Goal: Information Seeking & Learning: Learn about a topic

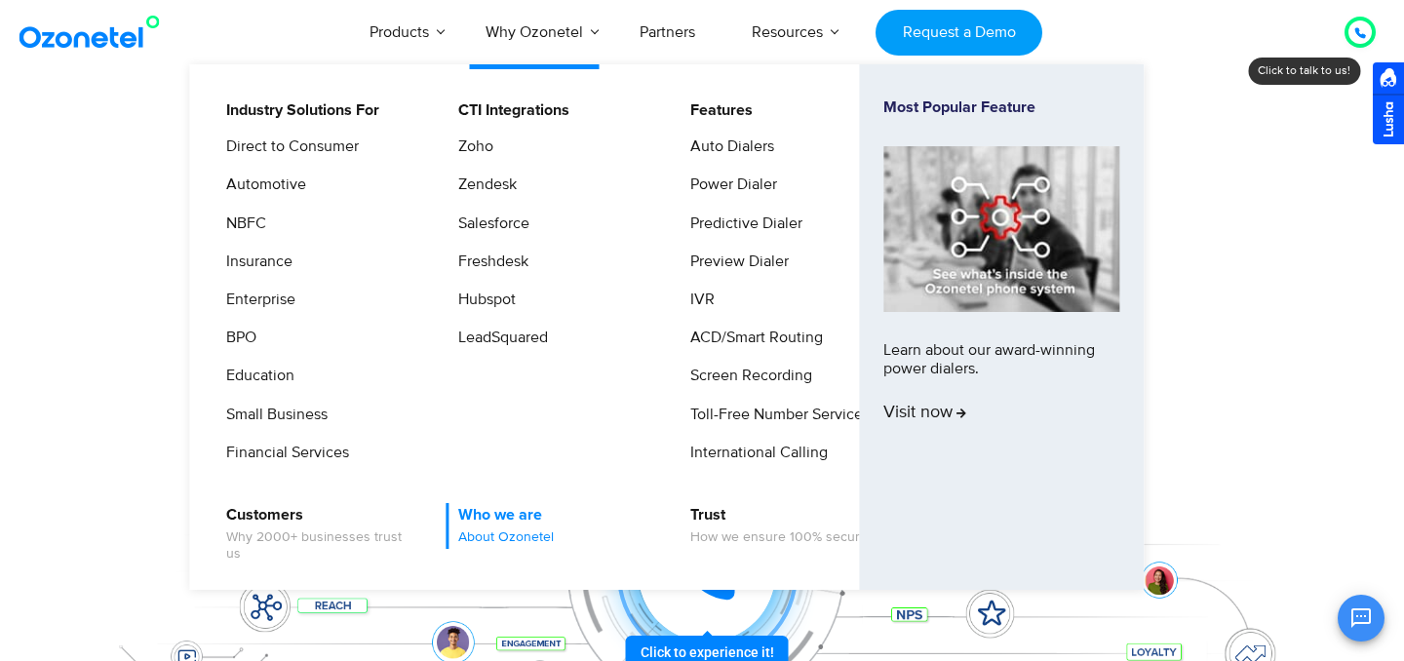
click at [484, 520] on link "Who we are About Ozonetel" at bounding box center [501, 526] width 111 height 46
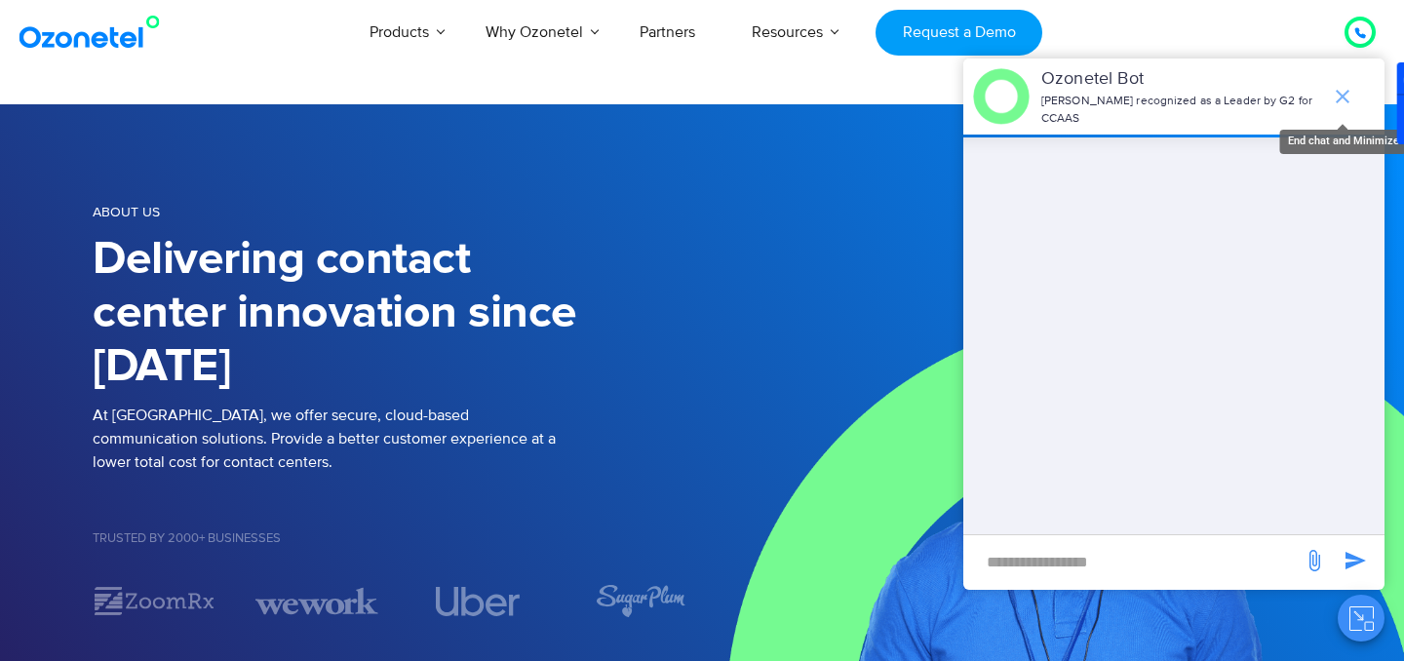
click at [1350, 95] on icon "end chat or minimize" at bounding box center [1342, 96] width 23 height 23
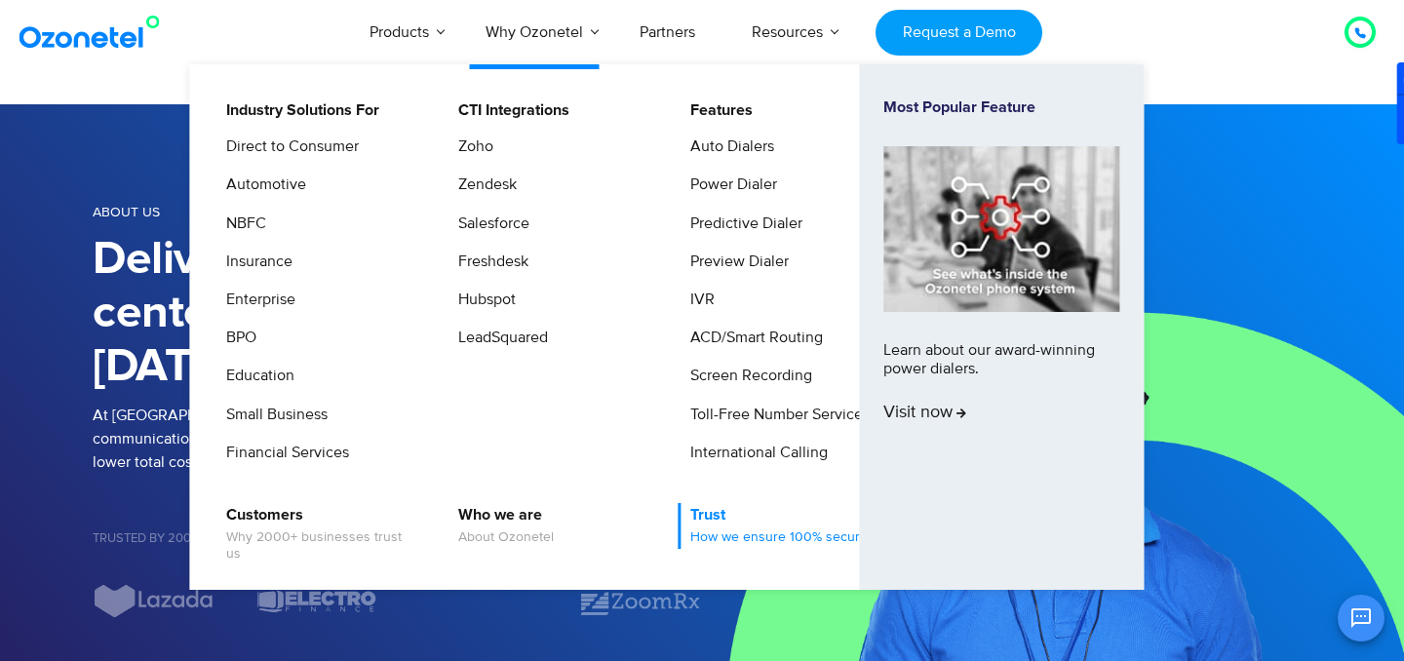
click at [735, 535] on span "How we ensure 100% security" at bounding box center [781, 537] width 183 height 17
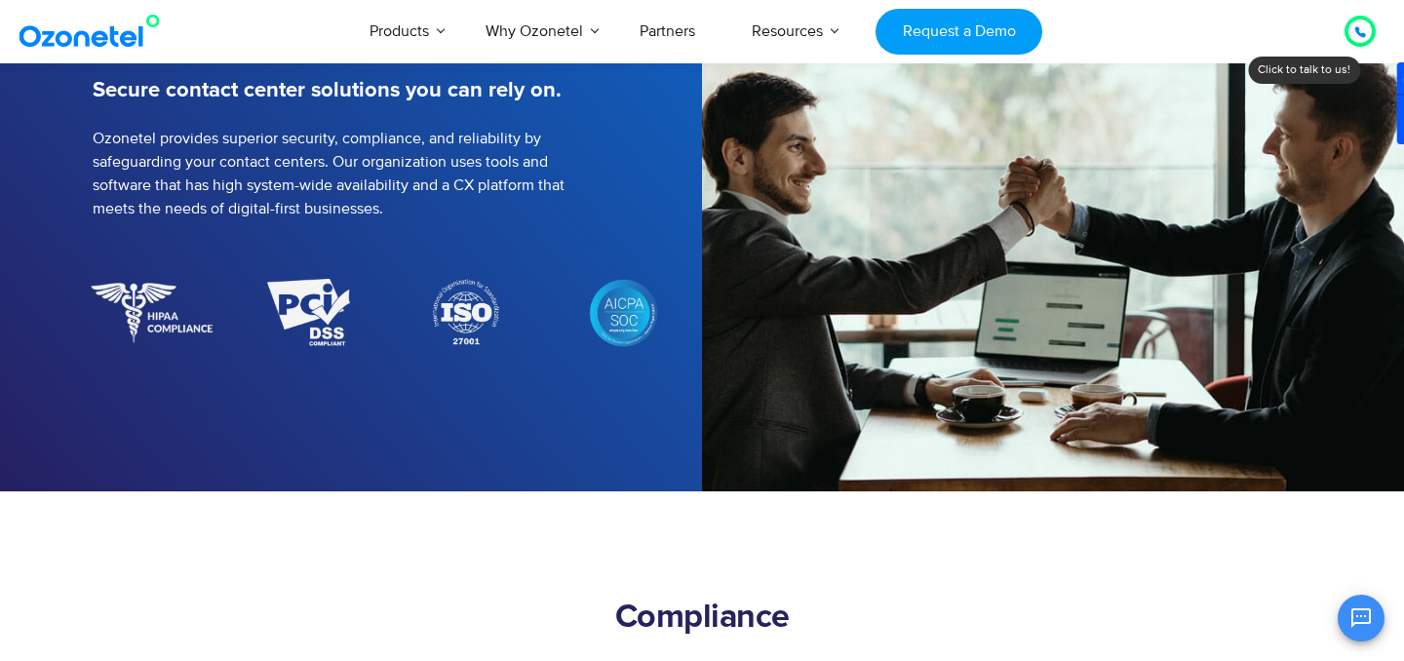
scroll to position [215, 0]
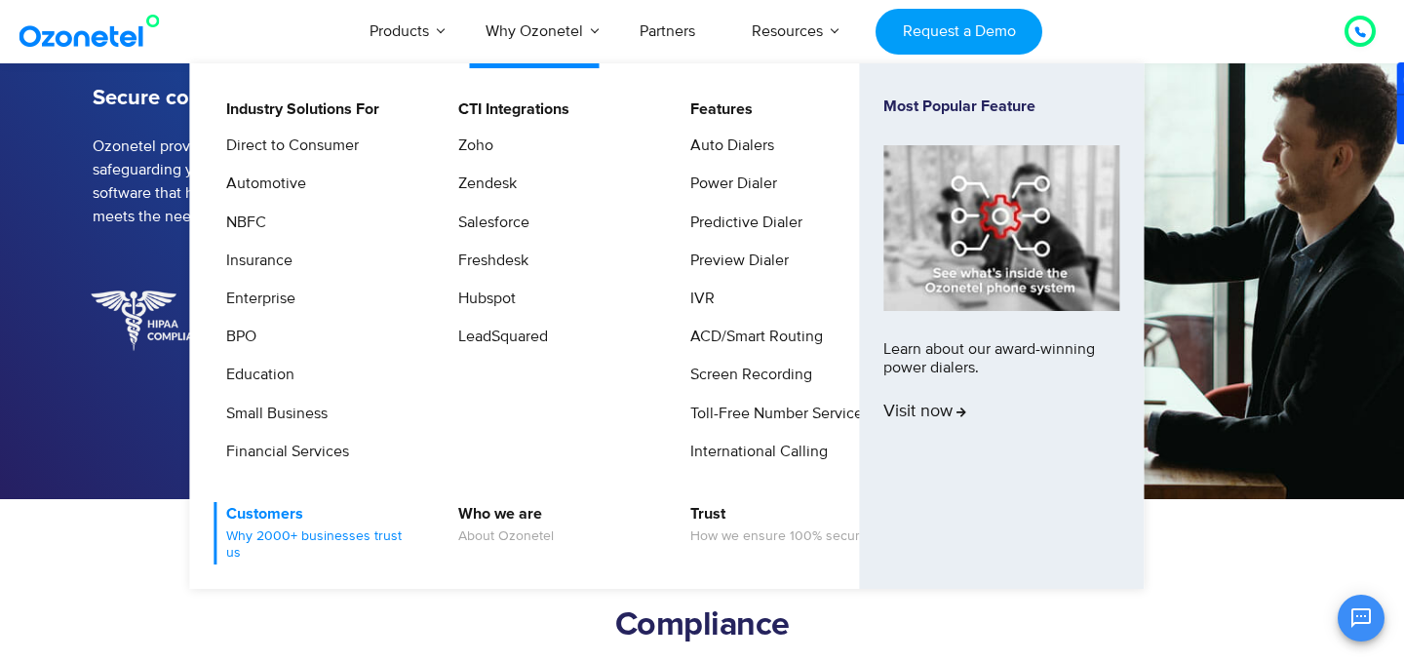
click at [287, 525] on link "Customers Why 2000+ businesses trust us" at bounding box center [318, 533] width 208 height 62
